Goal: Go to known website: Access a specific website the user already knows

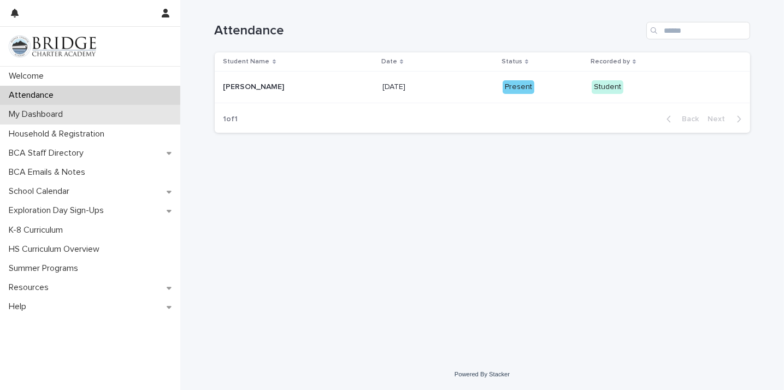
click at [116, 114] on div "My Dashboard" at bounding box center [90, 114] width 180 height 19
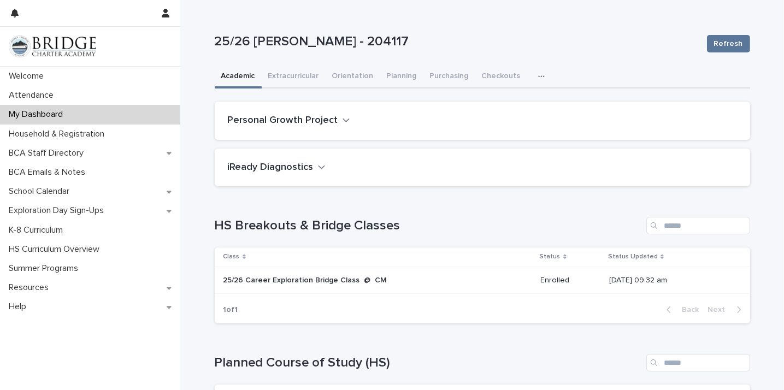
click at [538, 75] on icon "button" at bounding box center [541, 77] width 7 height 8
click at [491, 119] on span "General" at bounding box center [490, 122] width 28 height 8
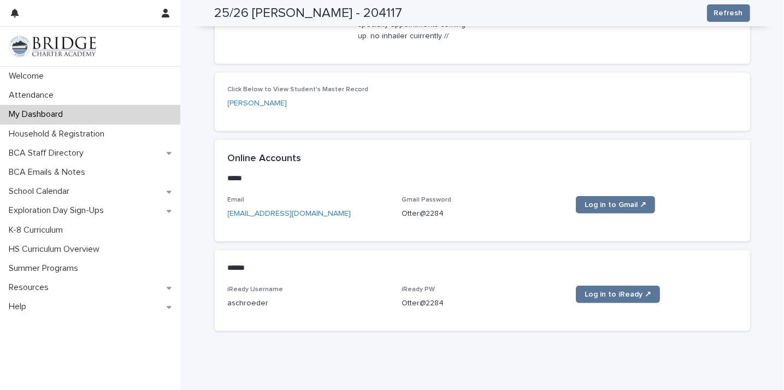
scroll to position [451, 0]
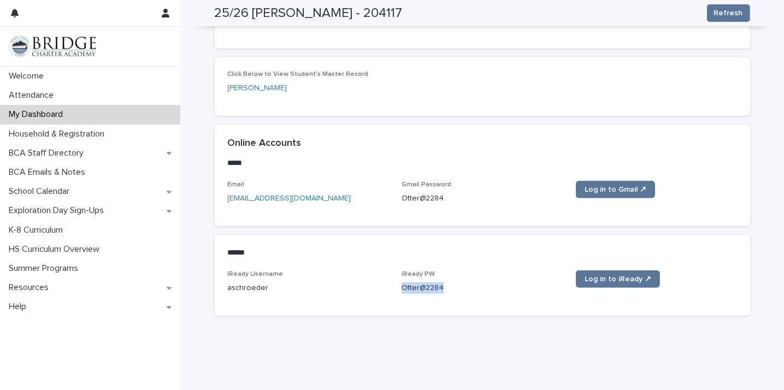
drag, startPoint x: 398, startPoint y: 288, endPoint x: 449, endPoint y: 292, distance: 51.5
click at [449, 292] on p "Otter@2284" at bounding box center [482, 288] width 161 height 11
copy p "Otter@2284"
click at [620, 275] on span "Log in to iReady ↗" at bounding box center [618, 279] width 67 height 8
